Goal: Information Seeking & Learning: Learn about a topic

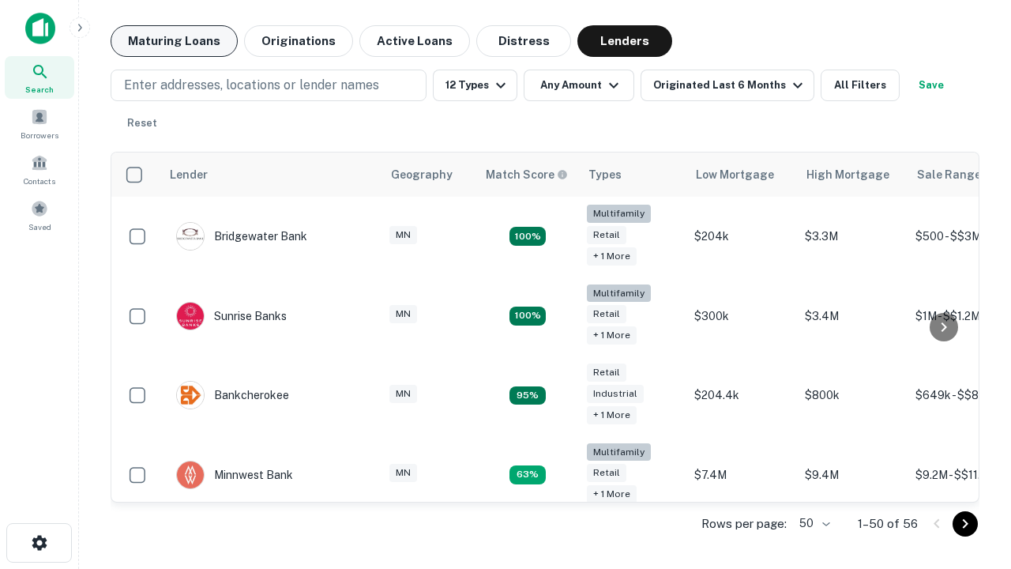
click at [174, 41] on button "Maturing Loans" at bounding box center [174, 41] width 127 height 32
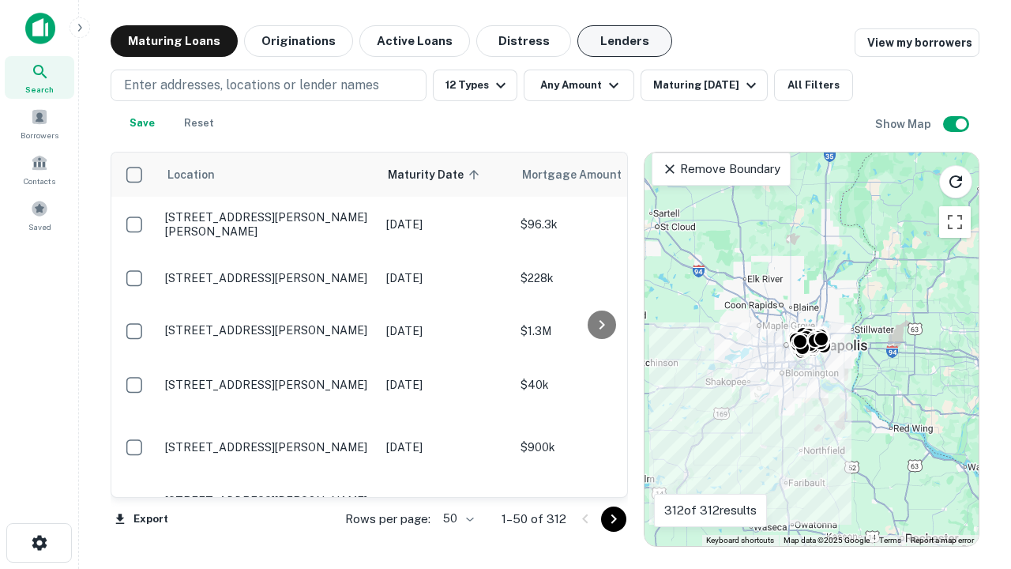
click at [625, 41] on button "Lenders" at bounding box center [625, 41] width 95 height 32
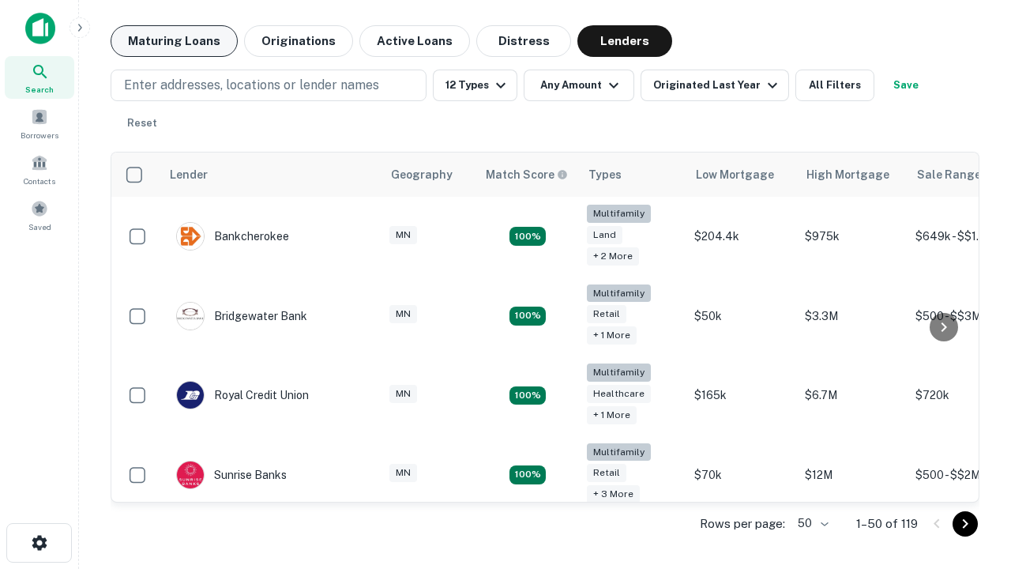
click at [174, 41] on button "Maturing Loans" at bounding box center [174, 41] width 127 height 32
